Goal: Task Accomplishment & Management: Use online tool/utility

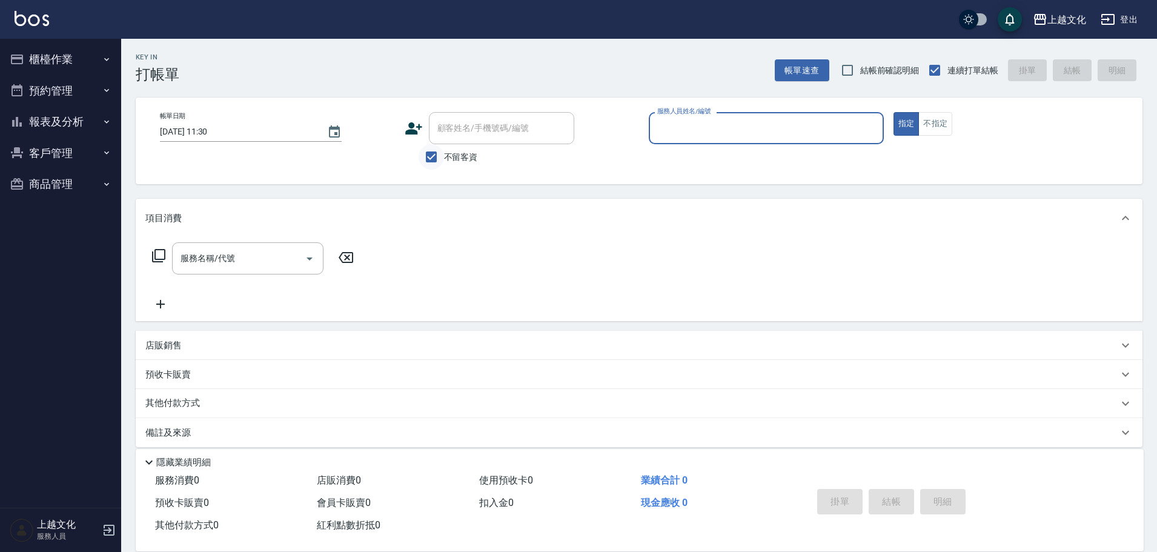
click at [434, 155] on input "不留客資" at bounding box center [431, 156] width 25 height 25
checkbox input "false"
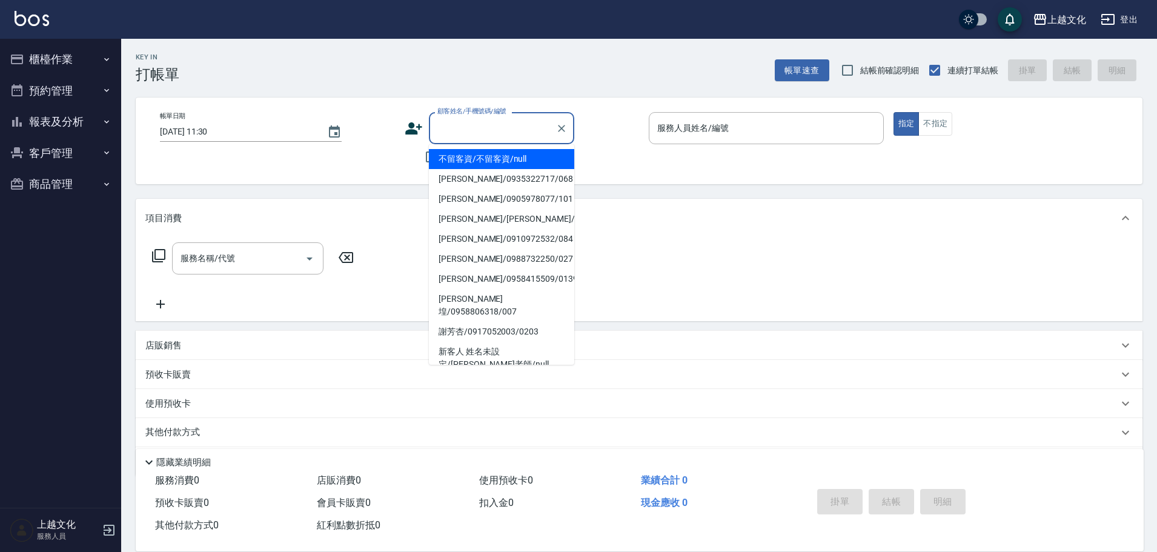
click at [437, 136] on input "顧客姓名/手機號碼/編號" at bounding box center [492, 128] width 116 height 21
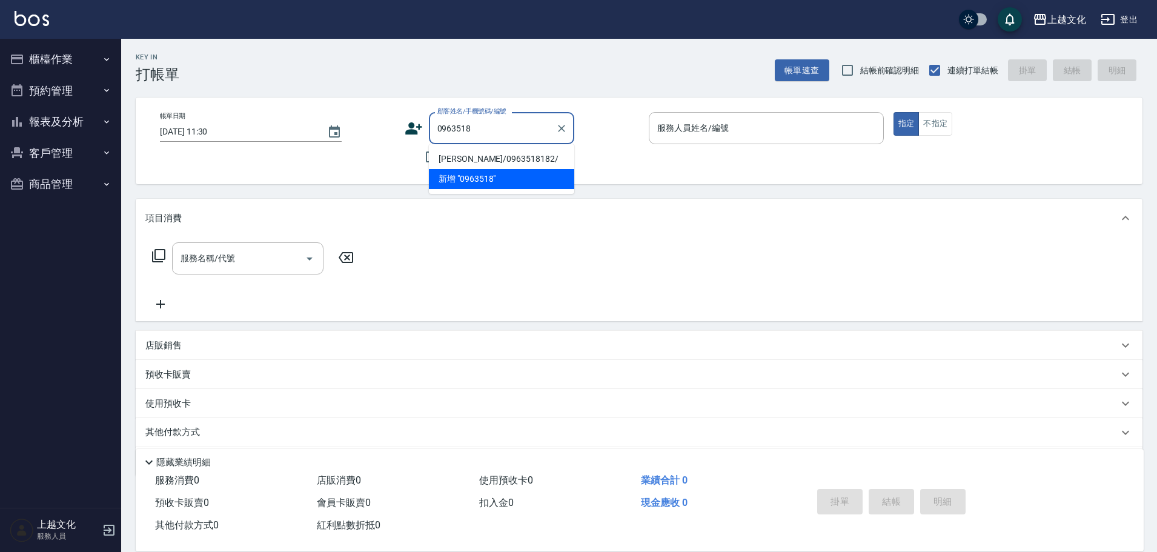
click at [448, 158] on li "陳銘芳/0963518182/" at bounding box center [501, 159] width 145 height 20
type input "陳銘芳/0963518182/"
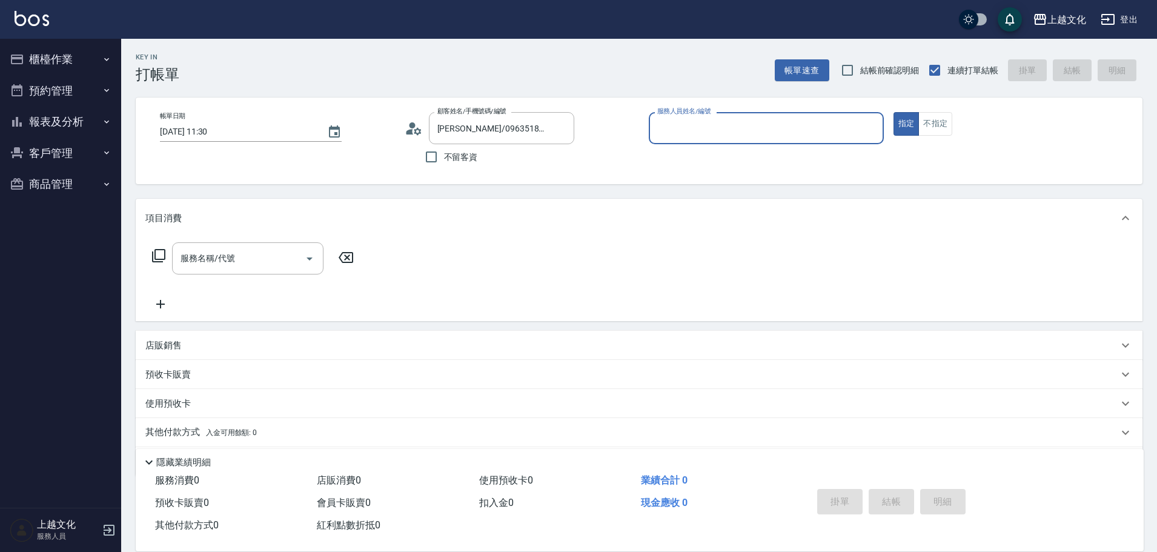
click at [699, 124] on input "服務人員姓名/編號" at bounding box center [766, 128] width 224 height 21
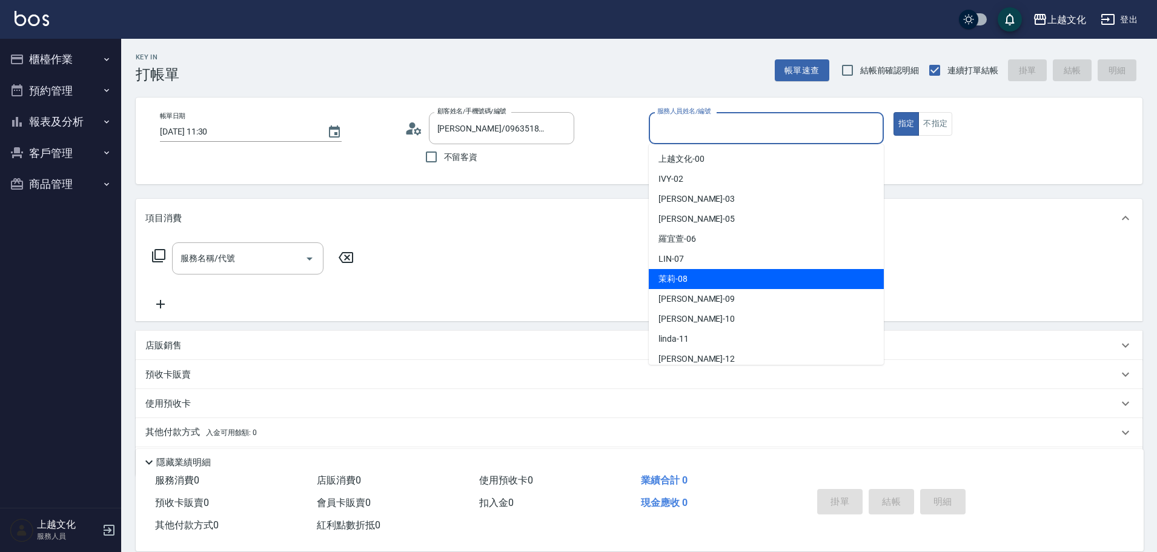
click at [719, 283] on div "茉莉 -08" at bounding box center [766, 279] width 235 height 20
type input "茉莉-08"
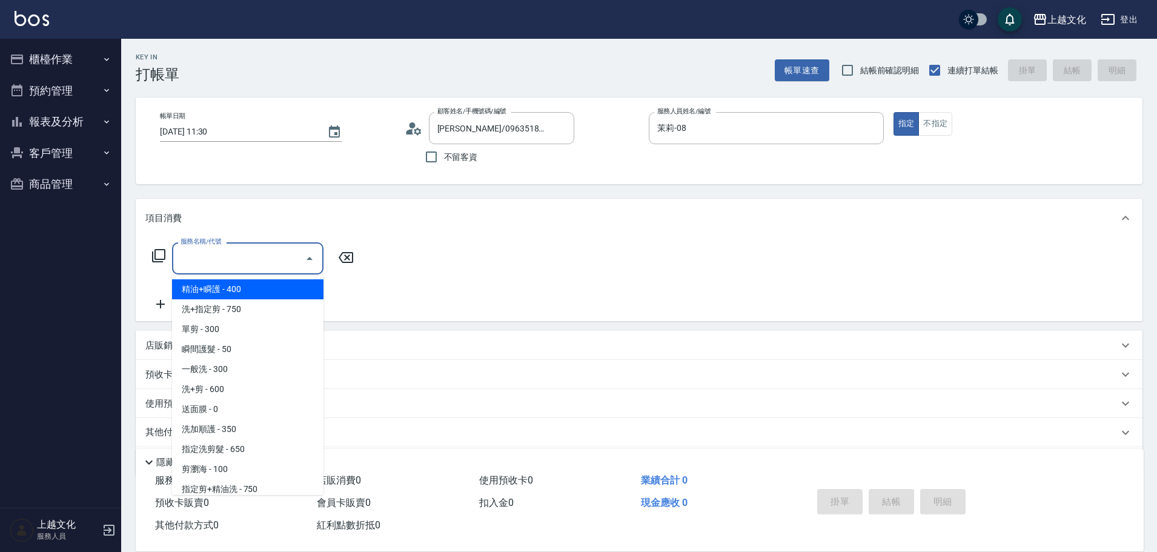
click at [207, 258] on input "服務名稱/代號" at bounding box center [239, 258] width 122 height 21
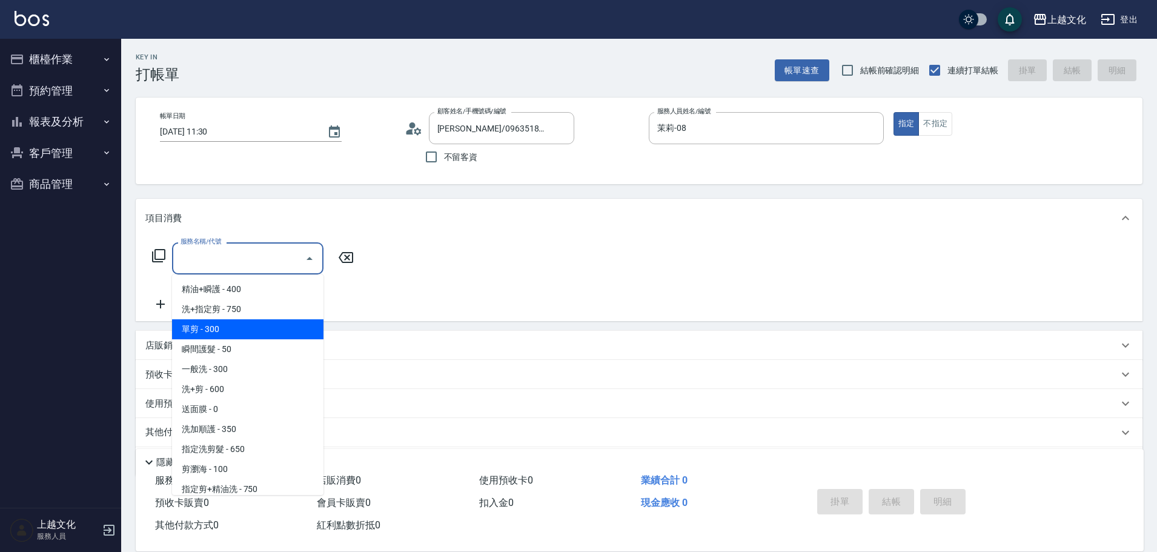
scroll to position [121, 0]
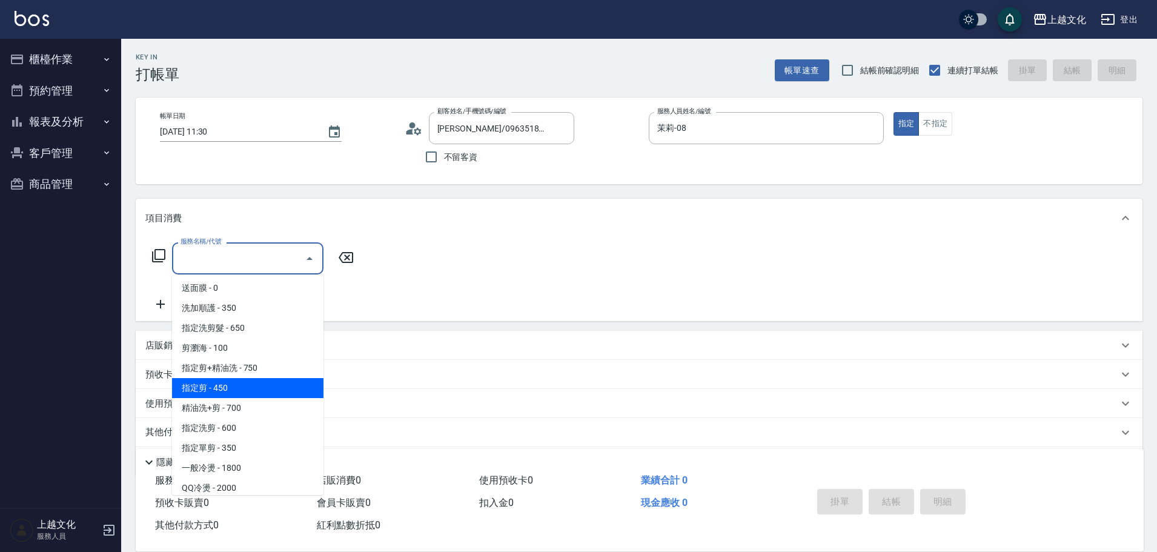
click at [245, 380] on span "指定剪 - 450" at bounding box center [247, 388] width 151 height 20
click at [245, 379] on div "預收卡販賣" at bounding box center [631, 374] width 973 height 13
type input "指定剪(205)"
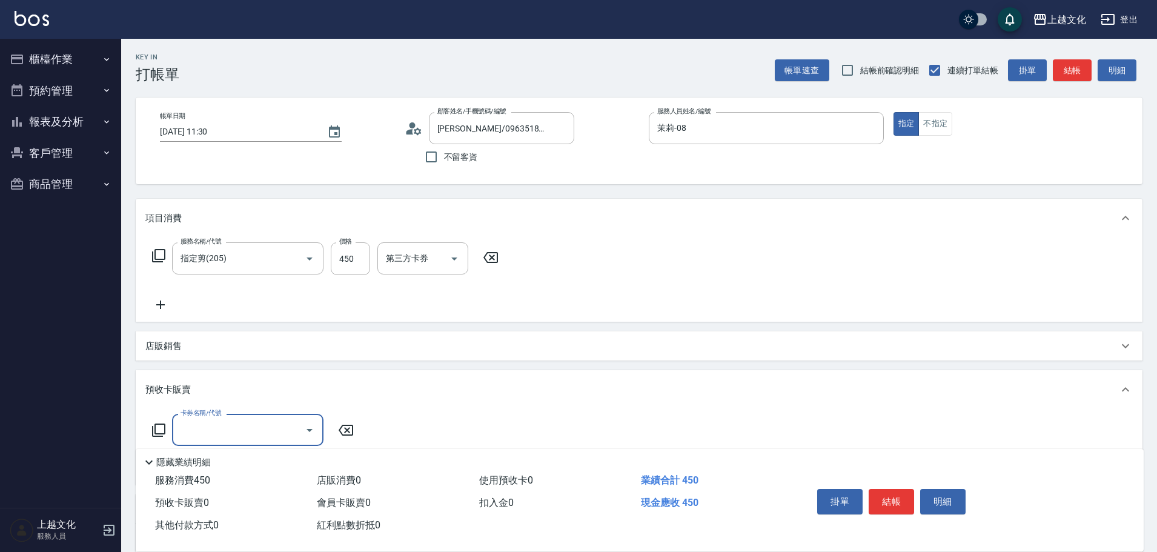
scroll to position [0, 0]
click at [161, 304] on icon at bounding box center [160, 305] width 8 height 8
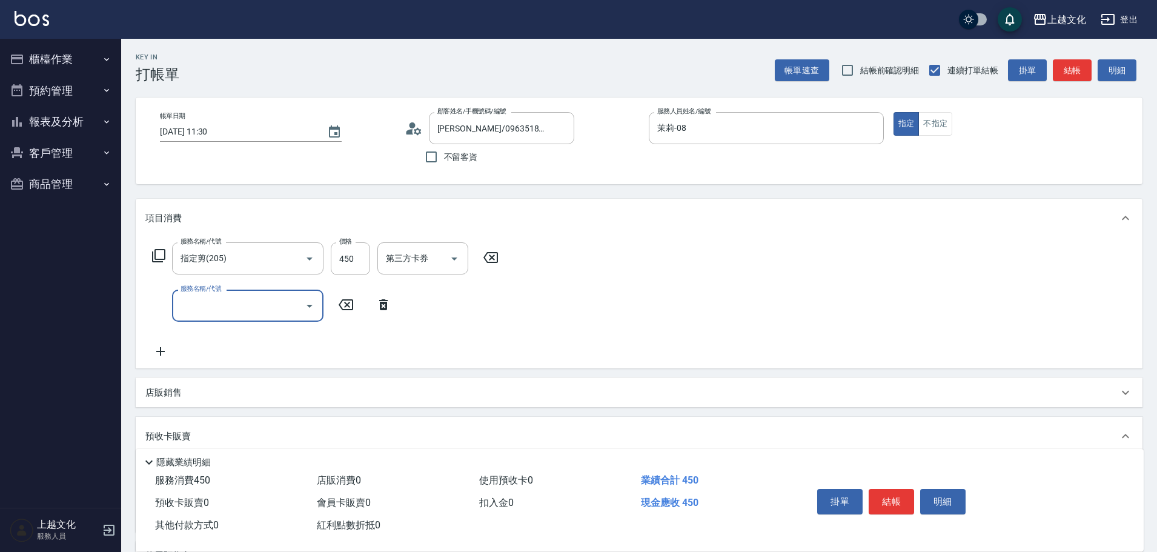
click at [156, 257] on icon at bounding box center [158, 255] width 13 height 13
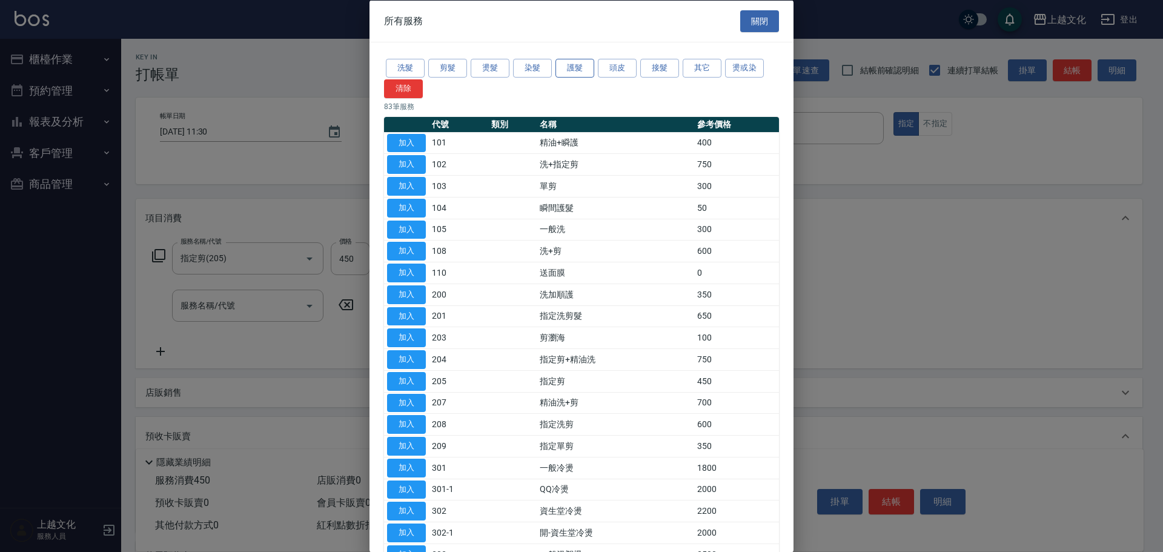
click at [573, 71] on button "護髮" at bounding box center [575, 68] width 39 height 19
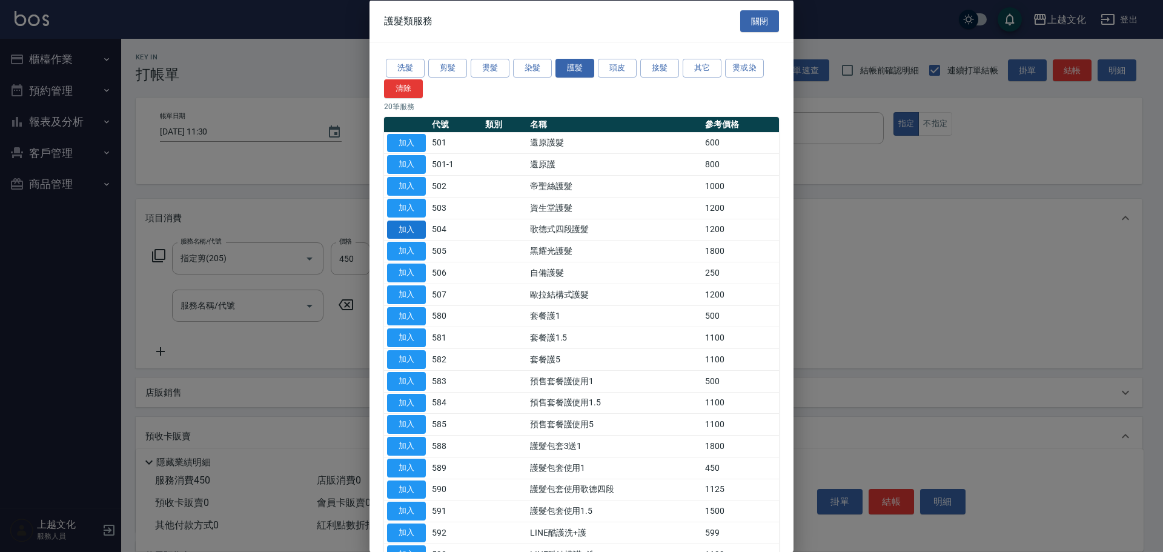
click at [414, 230] on button "加入" at bounding box center [406, 229] width 39 height 19
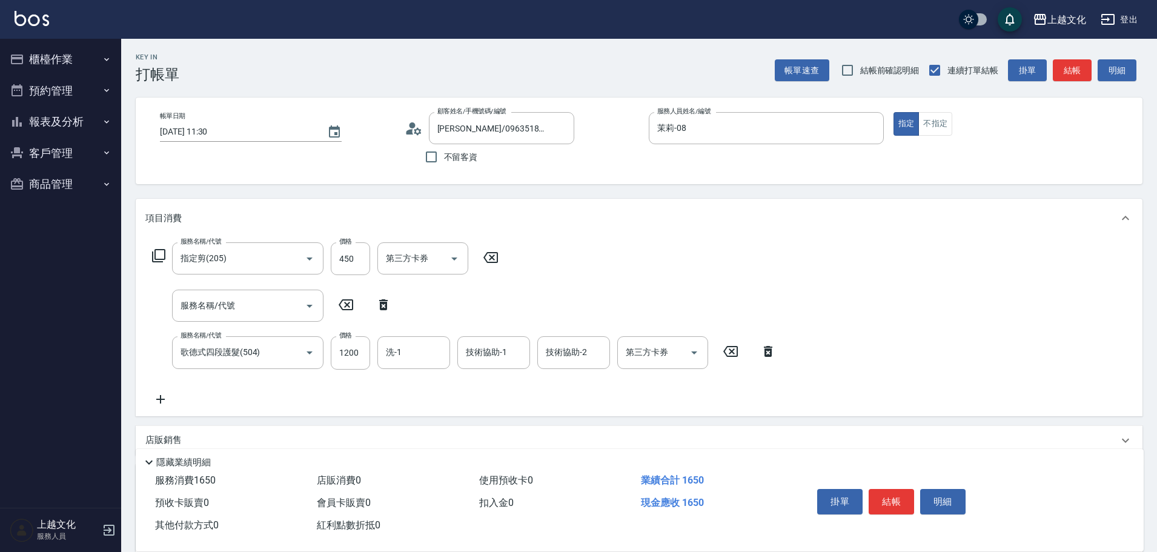
click at [381, 305] on icon at bounding box center [383, 304] width 8 height 11
type input "歌德式四段護髮(504)"
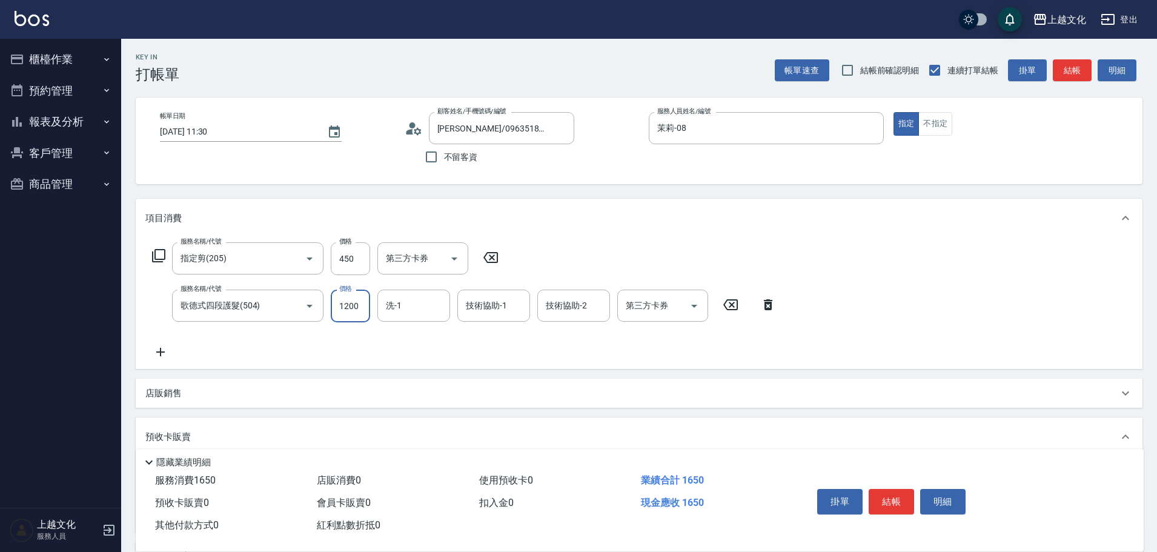
click at [360, 315] on input "1200" at bounding box center [350, 306] width 39 height 33
drag, startPoint x: 379, startPoint y: 254, endPoint x: 367, endPoint y: 257, distance: 12.5
click at [377, 254] on div "第三方卡券" at bounding box center [422, 258] width 91 height 32
type input "1600"
click at [344, 265] on input "450" at bounding box center [350, 258] width 39 height 33
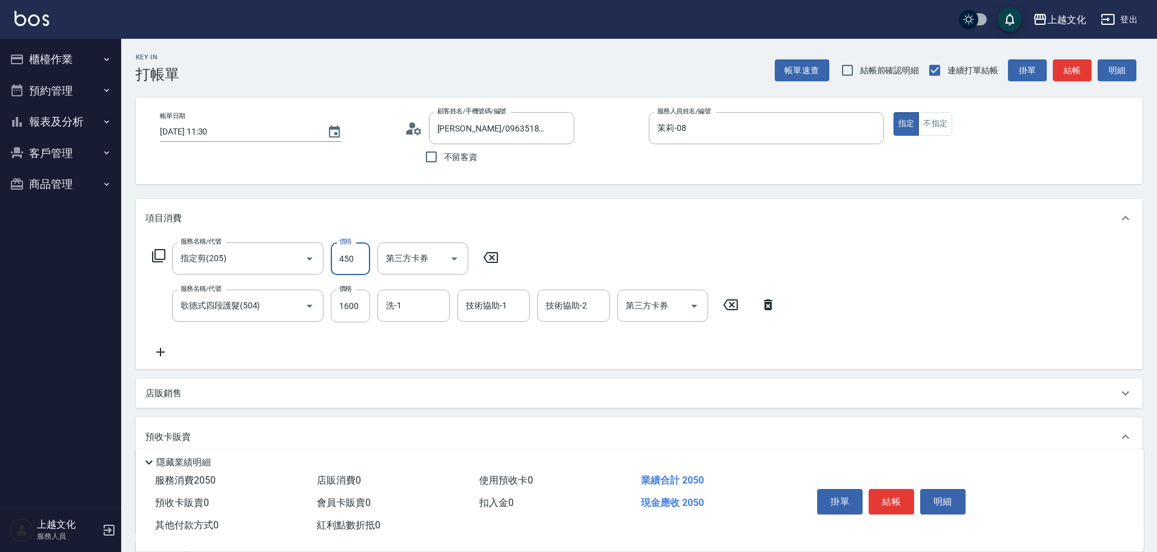
click at [336, 262] on input "450" at bounding box center [350, 258] width 39 height 33
click at [356, 264] on input "450" at bounding box center [350, 258] width 39 height 33
type input "400"
click at [563, 379] on div "店販銷售 服務人員姓名/編號 服務人員姓名/編號 商品代號/名稱 商品代號/名稱" at bounding box center [639, 393] width 1007 height 29
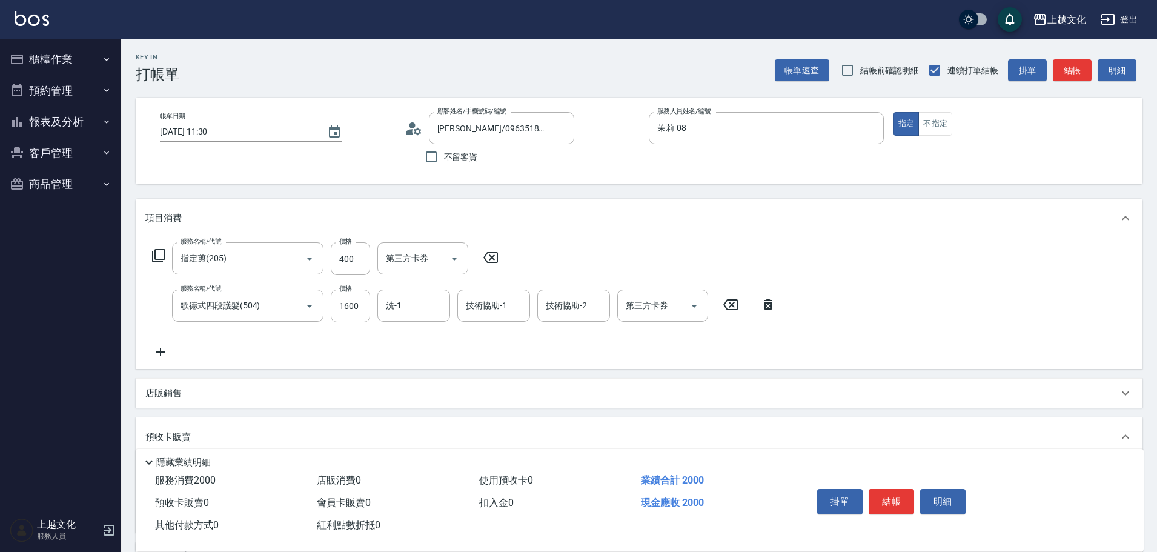
drag, startPoint x: 891, startPoint y: 495, endPoint x: 886, endPoint y: 488, distance: 7.9
click at [891, 493] on button "結帳" at bounding box center [891, 501] width 45 height 25
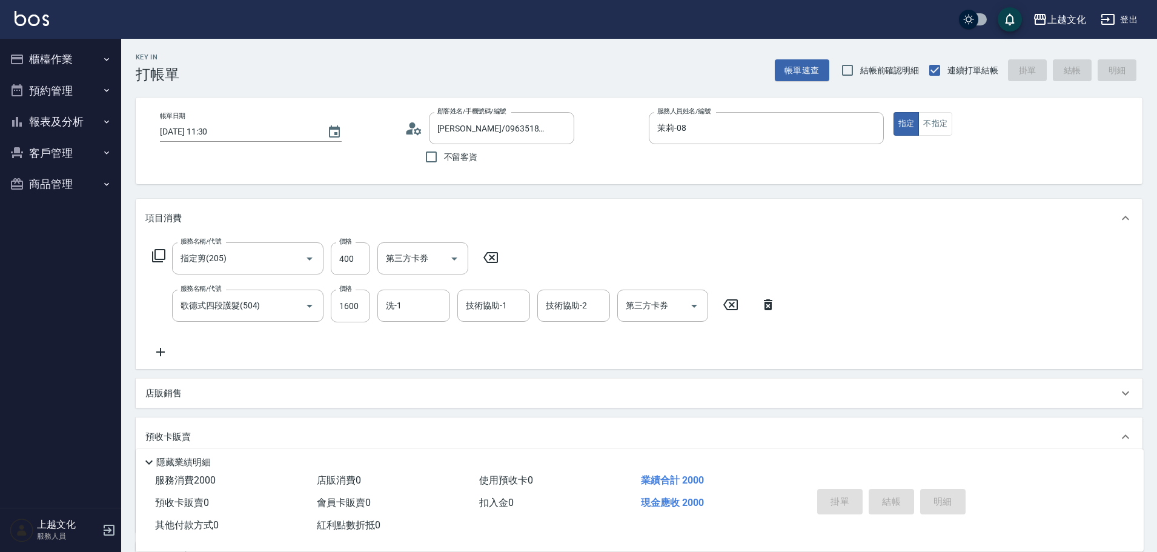
type input "2025/08/20 11:31"
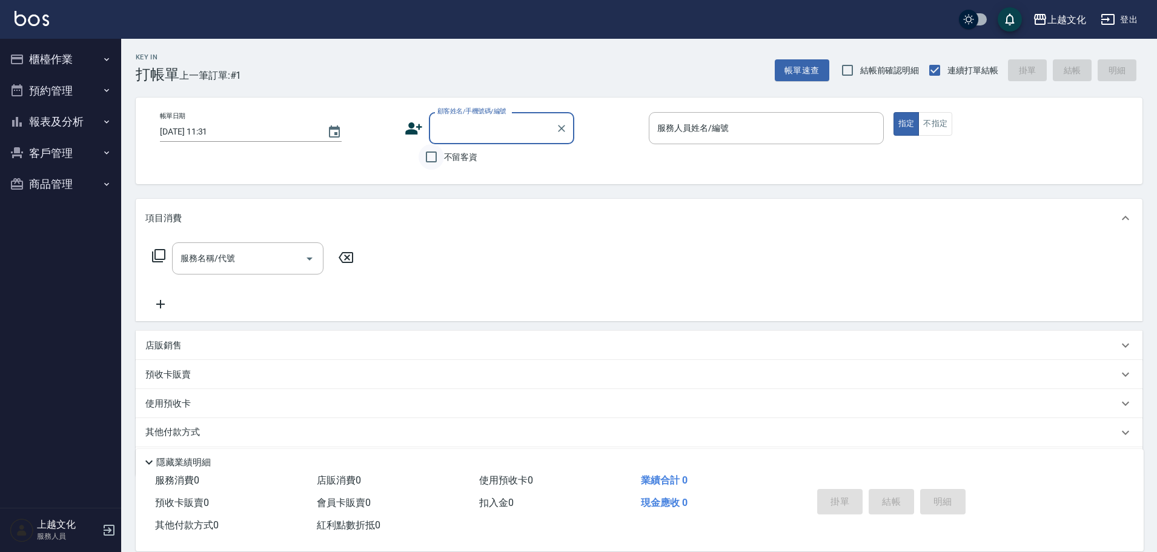
click at [434, 156] on input "不留客資" at bounding box center [431, 156] width 25 height 25
checkbox input "true"
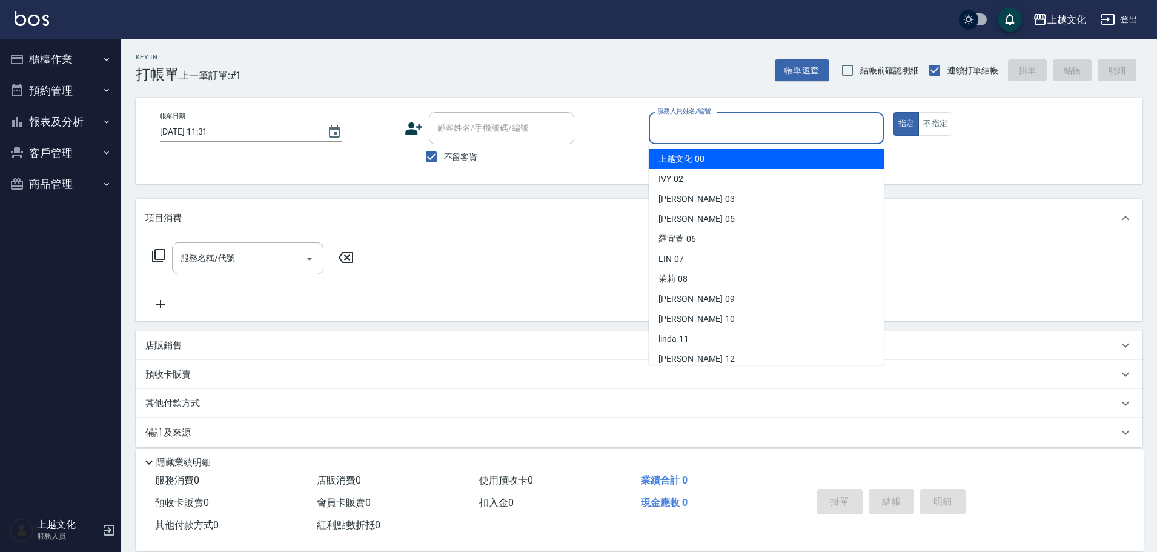
click at [668, 122] on input "服務人員姓名/編號" at bounding box center [766, 128] width 224 height 21
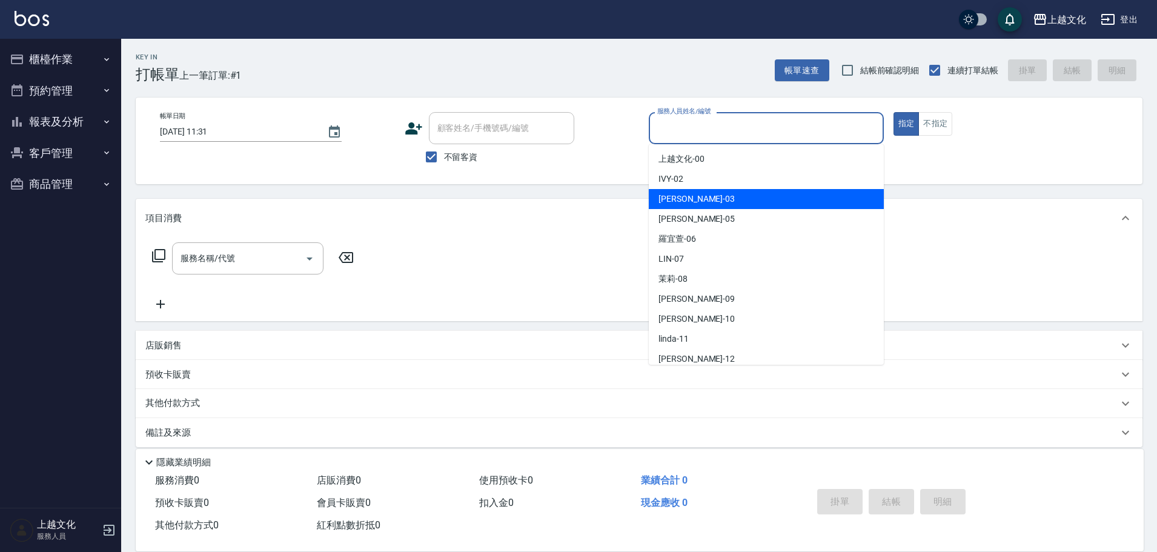
drag, startPoint x: 673, startPoint y: 198, endPoint x: 660, endPoint y: 202, distance: 13.8
click at [674, 198] on span "kelly -03" at bounding box center [697, 199] width 76 height 13
type input "kelly-03"
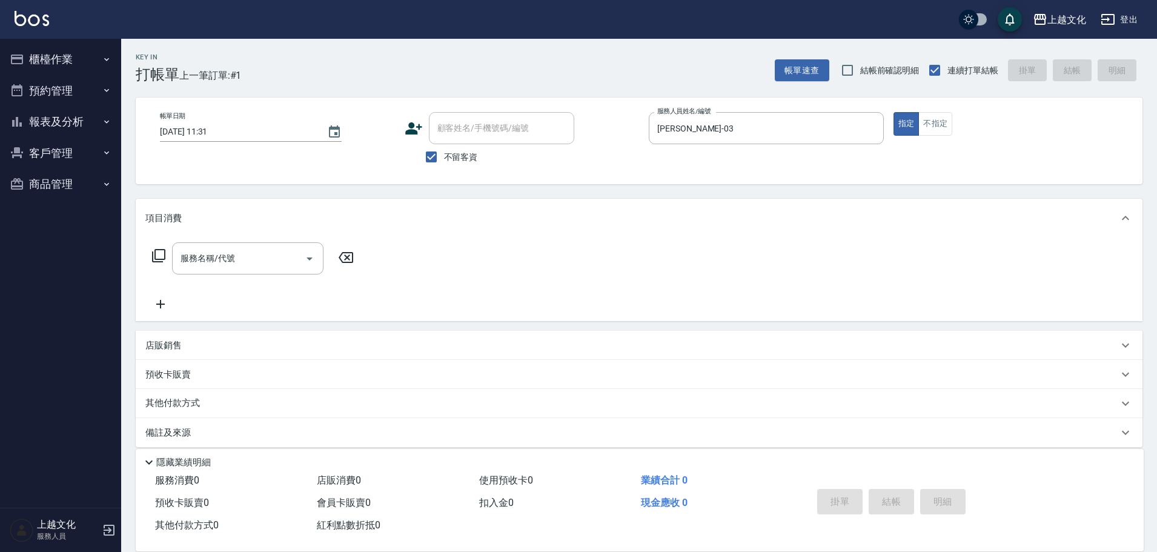
click at [163, 254] on icon at bounding box center [158, 255] width 15 height 15
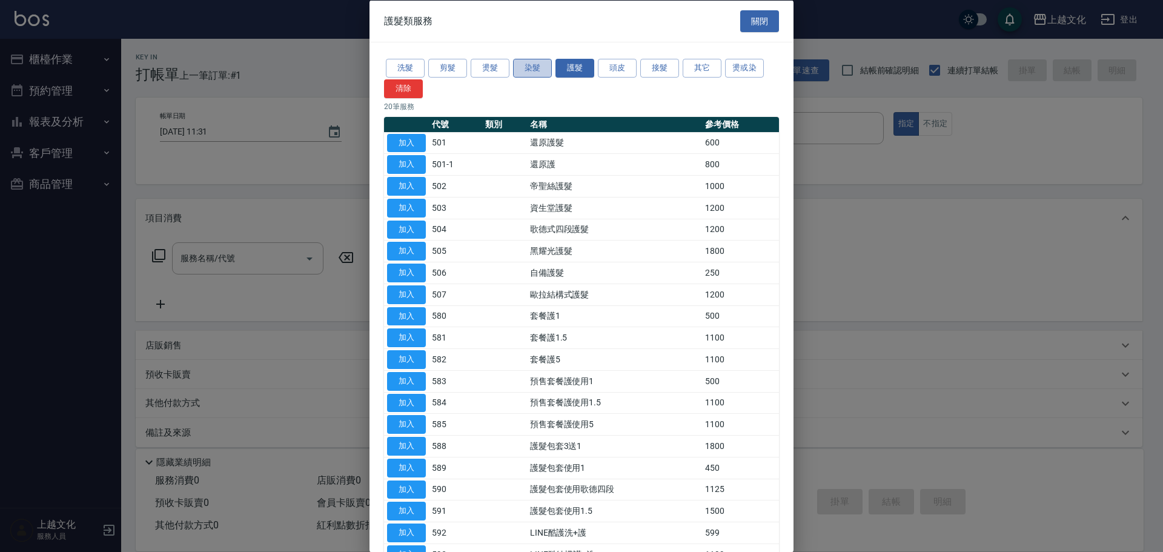
click at [527, 71] on button "染髮" at bounding box center [532, 68] width 39 height 19
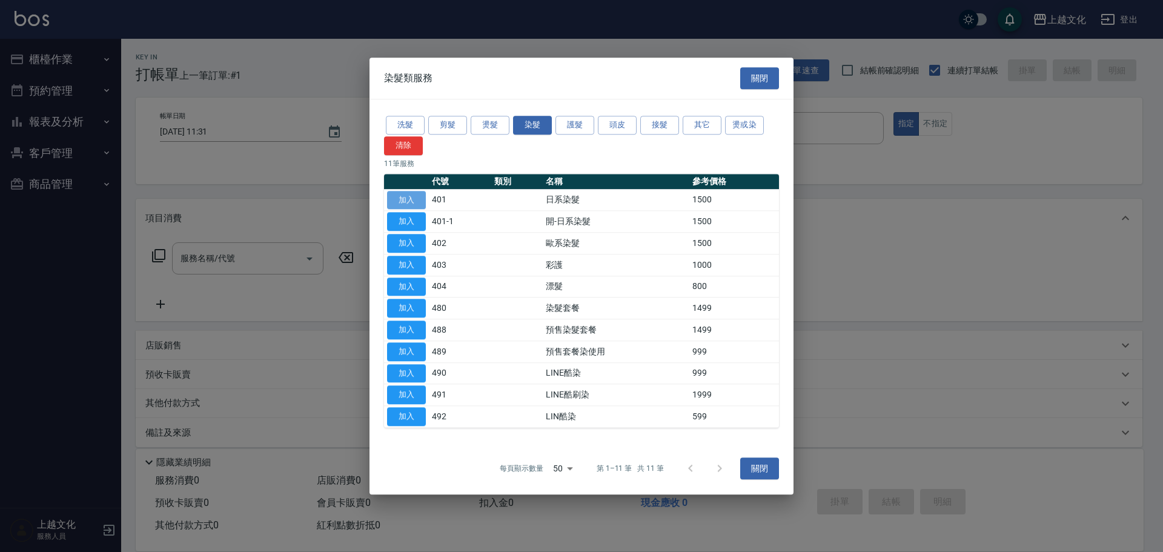
click at [407, 198] on button "加入" at bounding box center [406, 200] width 39 height 19
type input "日系染髮(401)"
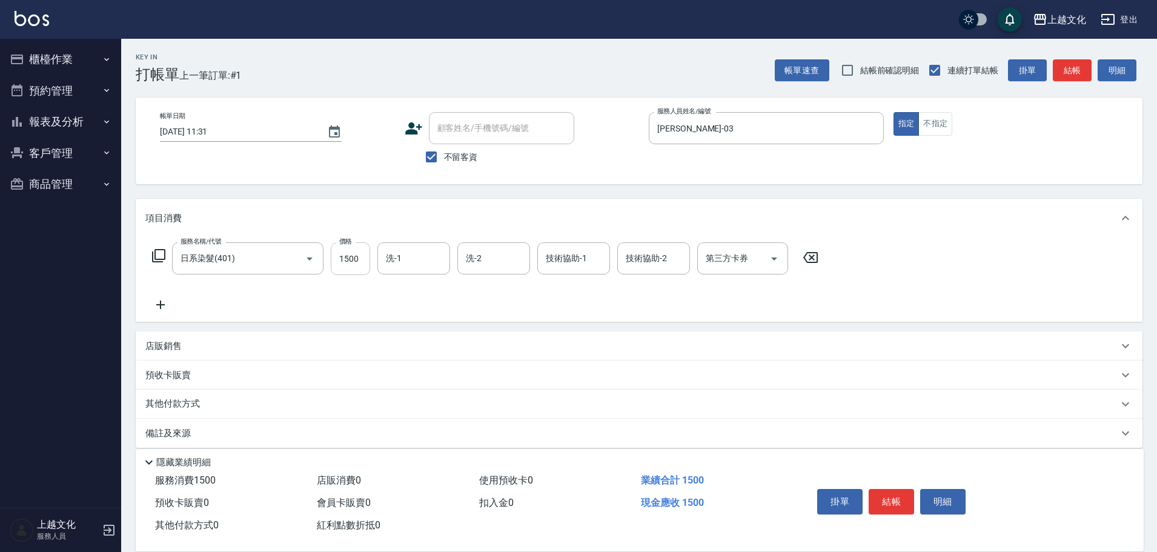
click at [360, 261] on input "1500" at bounding box center [350, 258] width 39 height 33
type input "1800"
click at [889, 503] on button "結帳" at bounding box center [891, 501] width 45 height 25
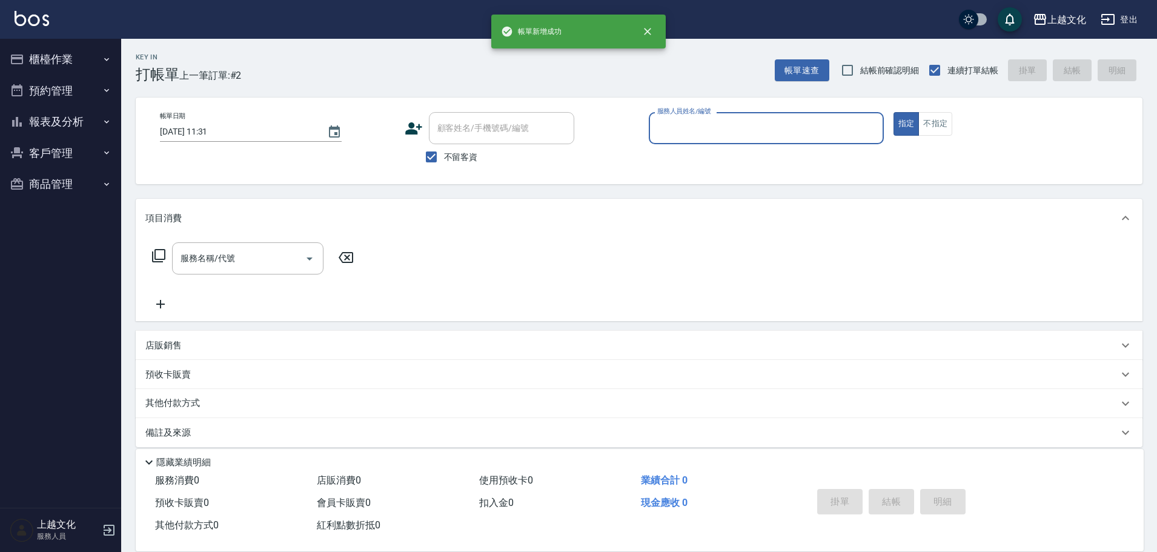
click at [739, 129] on input "服務人員姓名/編號" at bounding box center [766, 128] width 224 height 21
click at [720, 134] on input "服務人員姓名/編號" at bounding box center [766, 128] width 224 height 21
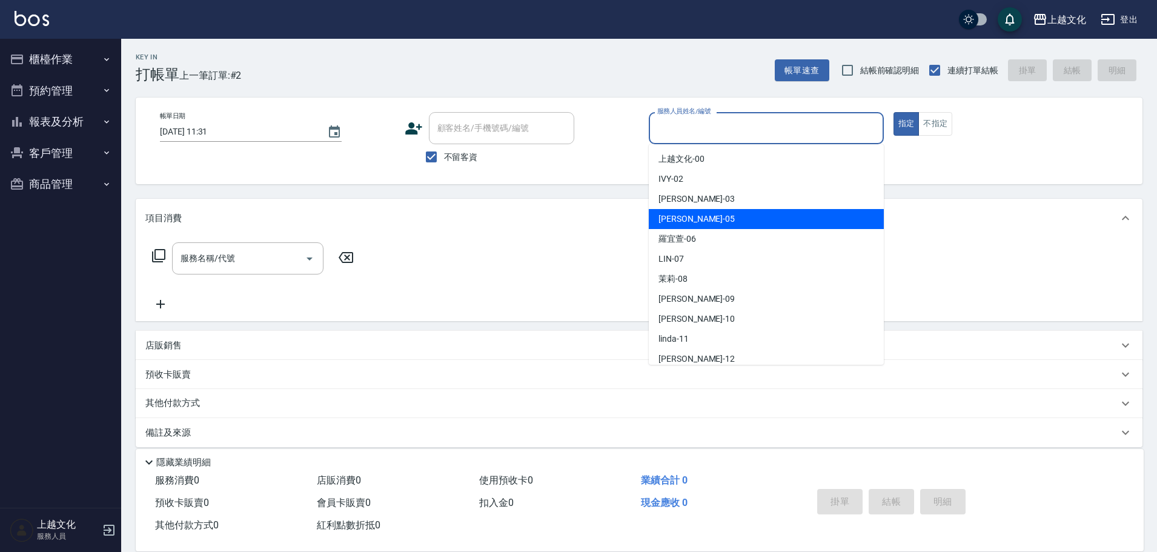
click at [720, 210] on div "EMILY -05" at bounding box center [766, 219] width 235 height 20
type input "EMILY-05"
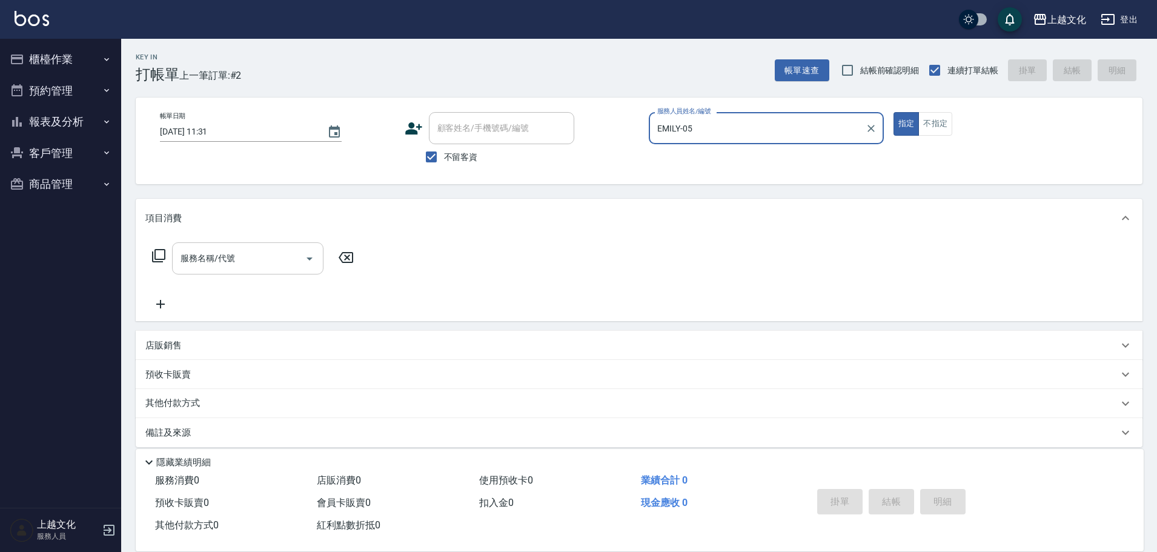
click at [230, 260] on input "服務名稱/代號" at bounding box center [239, 258] width 122 height 21
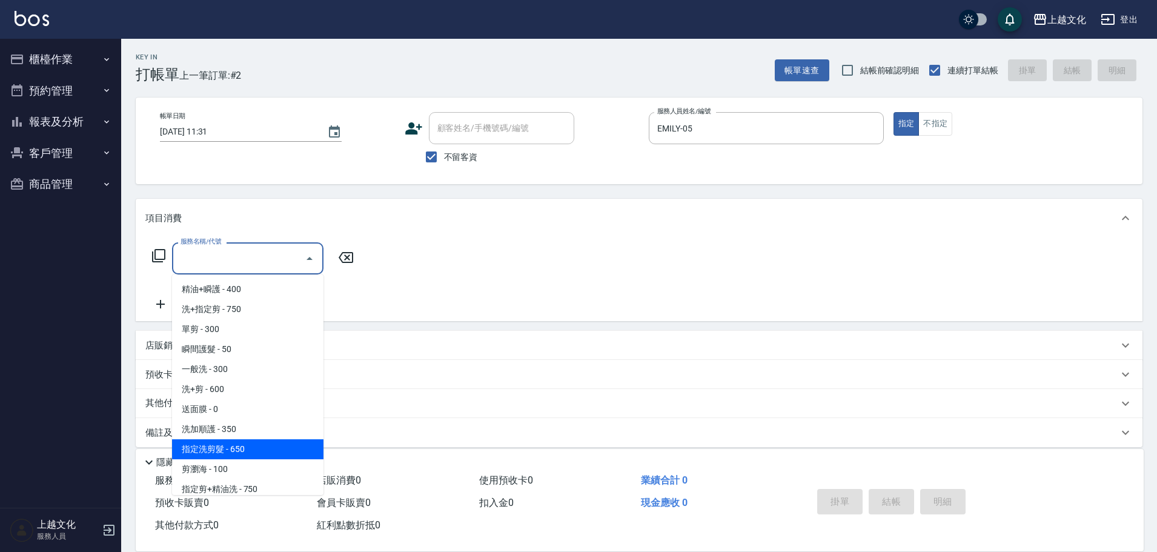
click at [257, 443] on span "指定洗剪髮 - 650" at bounding box center [247, 449] width 151 height 20
type input "指定洗剪髮(201)"
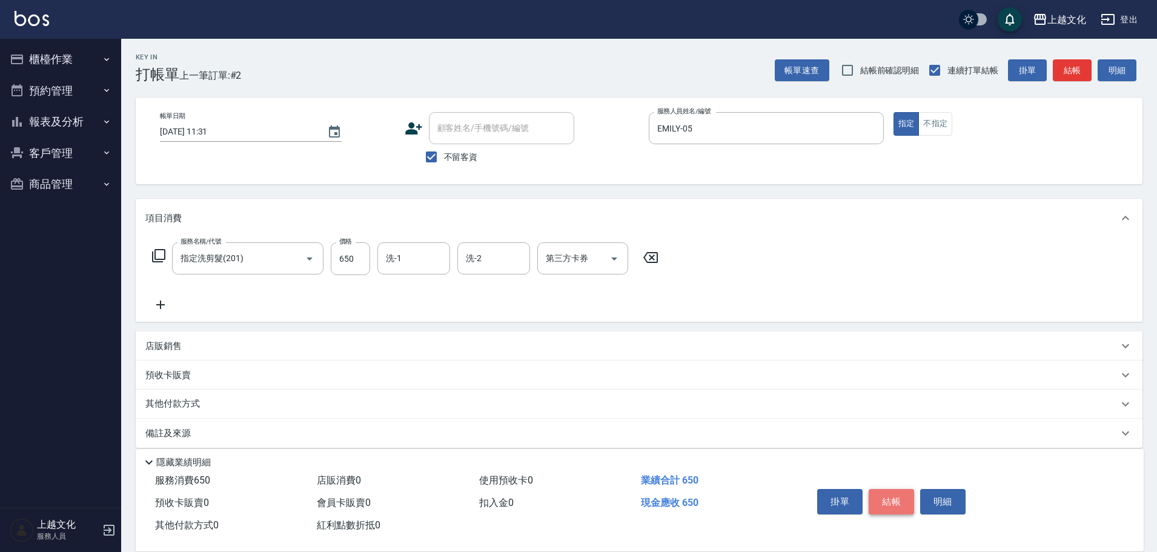
click at [888, 497] on button "結帳" at bounding box center [891, 501] width 45 height 25
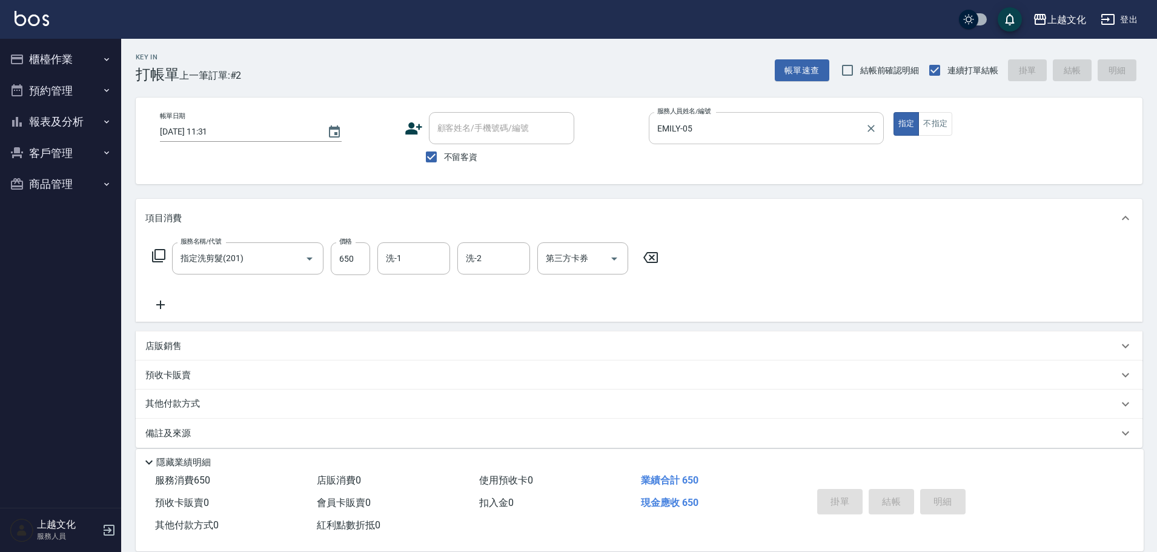
type input "2025/08/20 11:32"
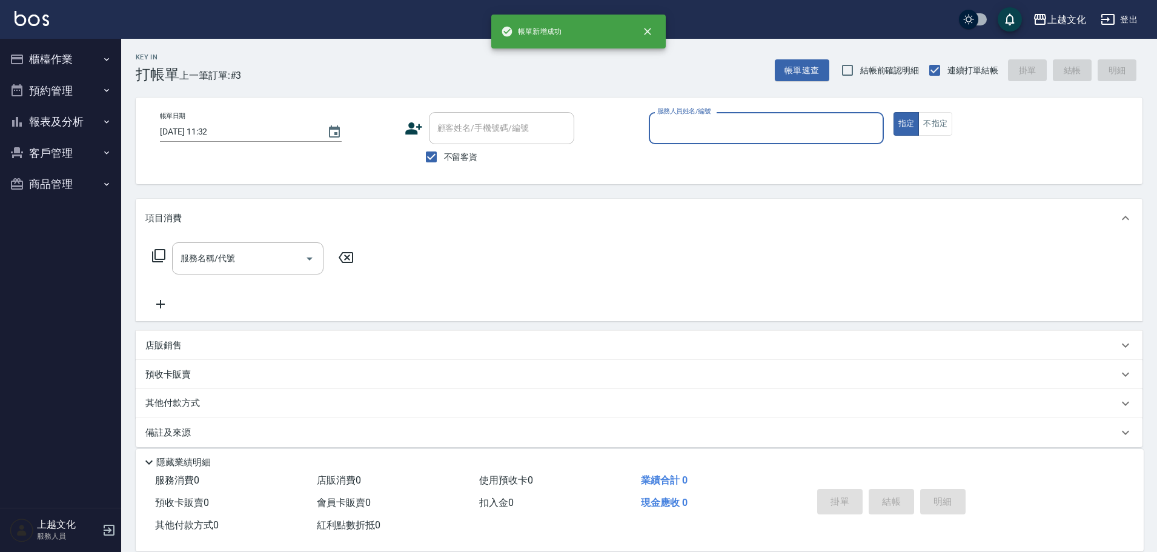
click at [814, 128] on input "服務人員姓名/編號" at bounding box center [766, 128] width 224 height 21
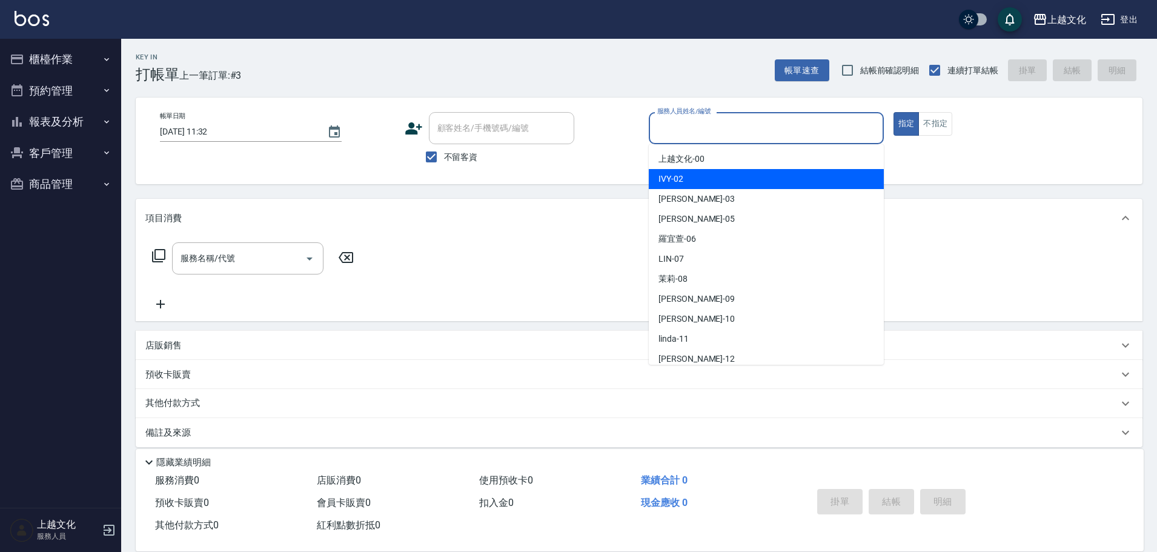
click at [714, 178] on div "IVY -02" at bounding box center [766, 179] width 235 height 20
type input "IVY-02"
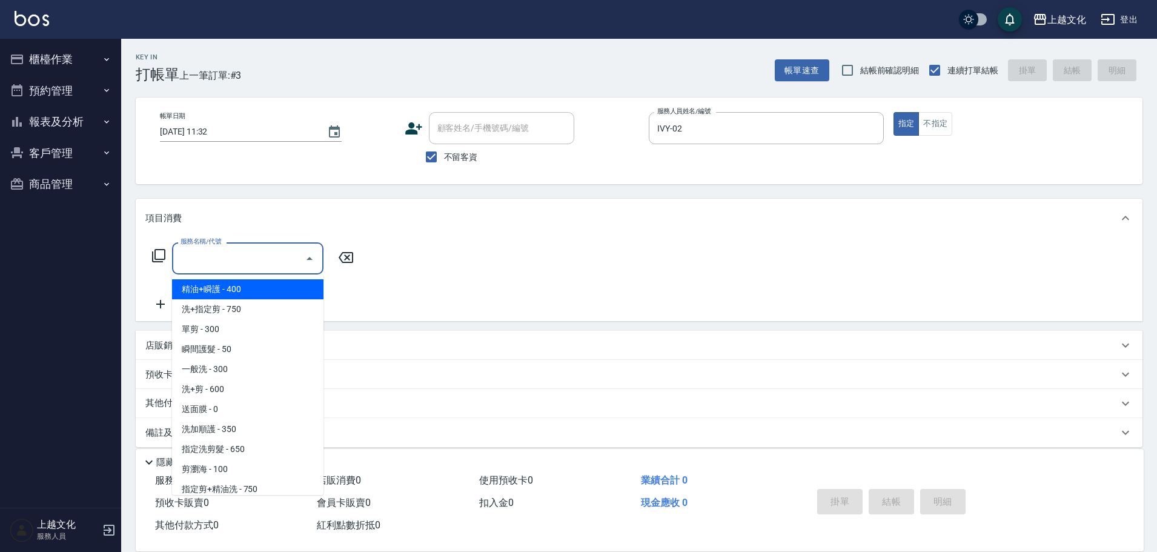
click at [226, 260] on input "服務名稱/代號" at bounding box center [239, 258] width 122 height 21
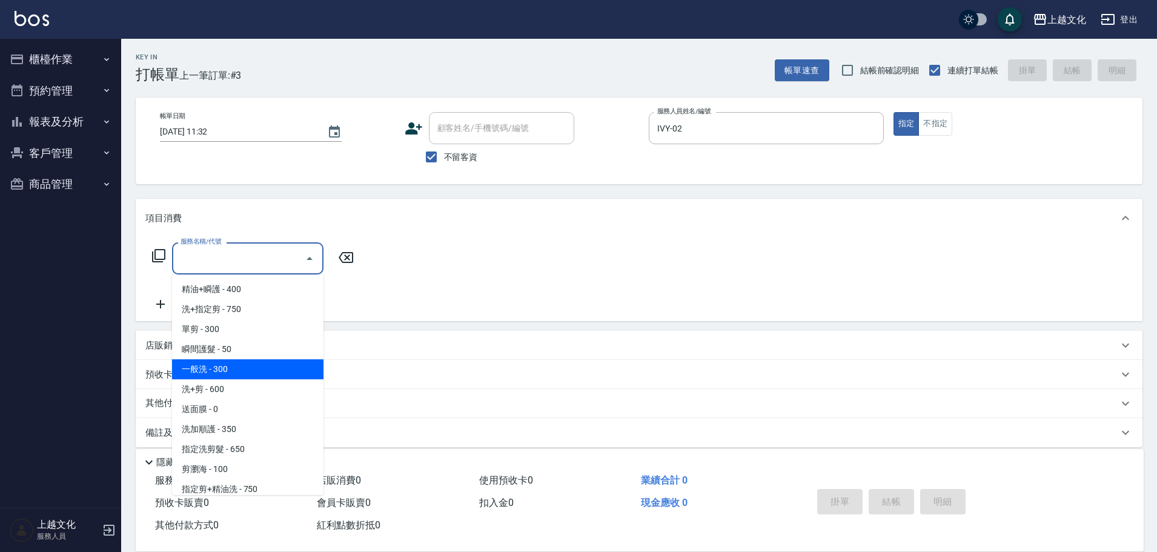
click at [232, 369] on span "一般洗 - 300" at bounding box center [247, 369] width 151 height 20
type input "一般洗(105)"
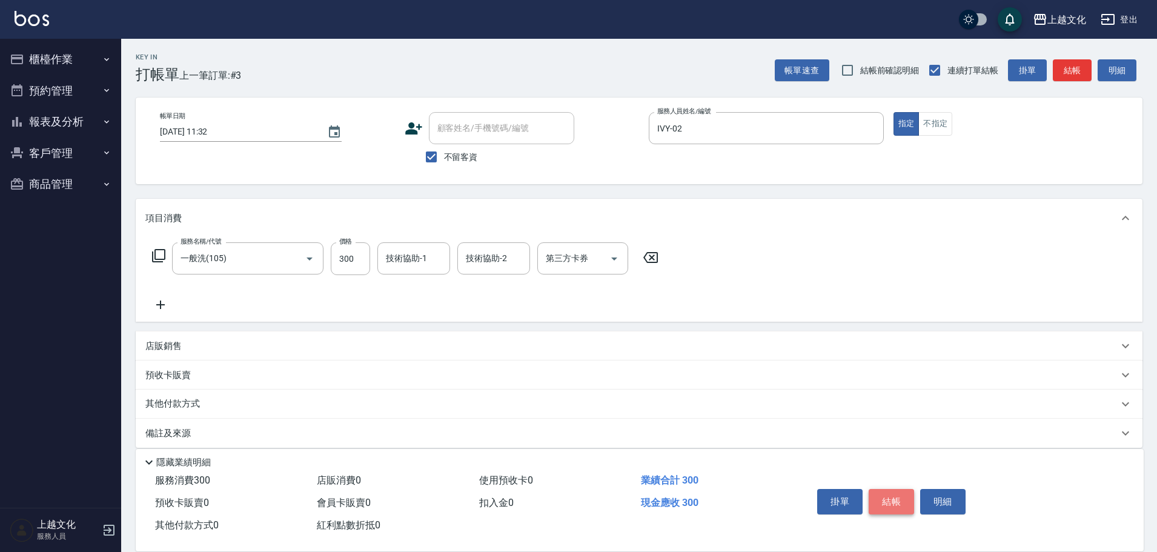
click at [883, 499] on button "結帳" at bounding box center [891, 501] width 45 height 25
